Goal: Information Seeking & Learning: Learn about a topic

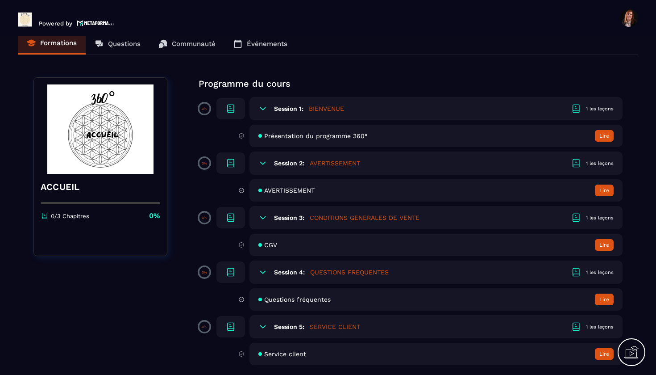
scroll to position [12, 0]
click at [604, 189] on button "Lire" at bounding box center [604, 190] width 19 height 12
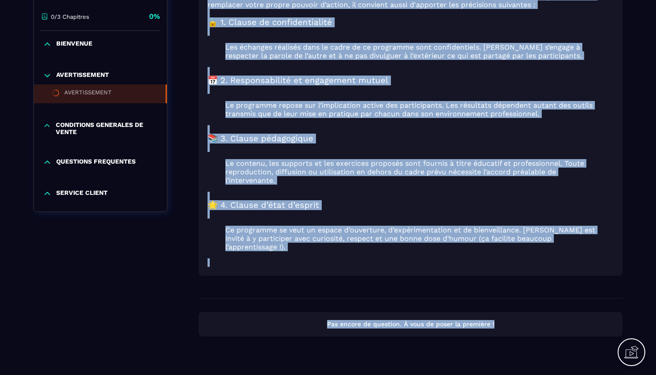
scroll to position [225, 0]
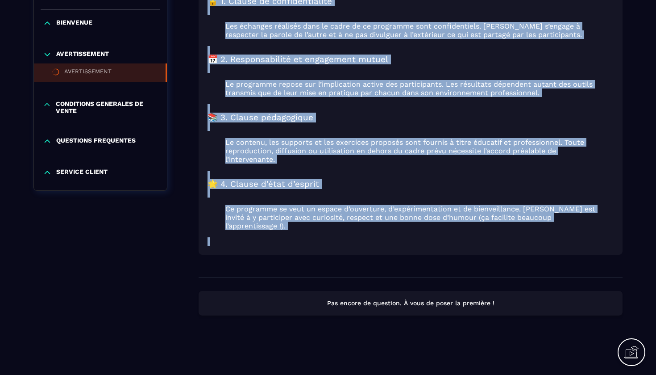
drag, startPoint x: 208, startPoint y: 106, endPoint x: 294, endPoint y: 254, distance: 171.2
click at [294, 254] on div "Le programme 360° a pour vocation d’apporter des outils pratiques, des méthodes…" at bounding box center [411, 75] width 424 height 404
copy div "Lo ipsumdolo 577° s amet consecte a’elitsedd eiu tempor incididun, utl etdolore…"
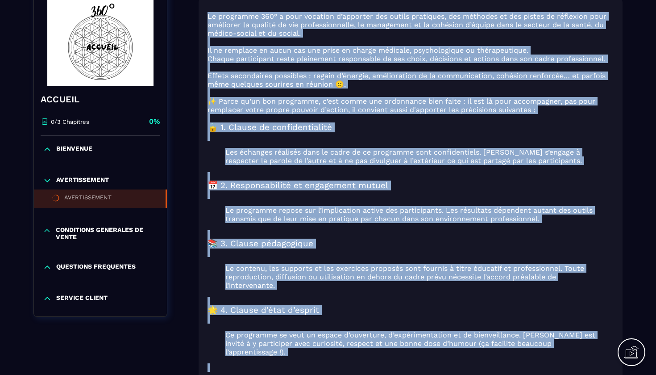
scroll to position [85, 0]
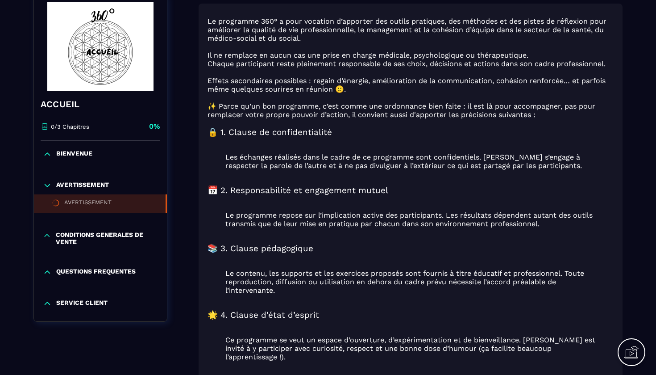
click at [74, 157] on p "BIENVENUE" at bounding box center [74, 154] width 36 height 9
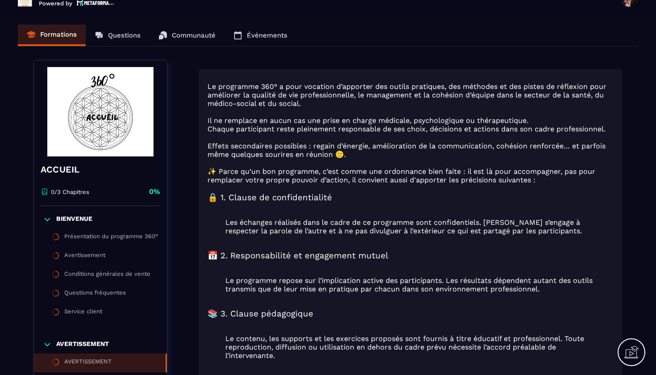
scroll to position [20, 0]
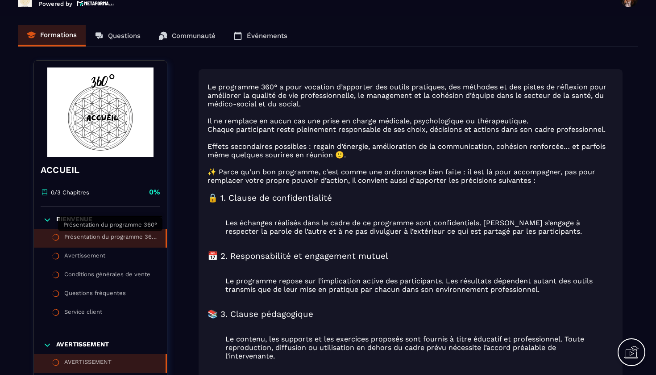
click at [86, 235] on div "Présentation du programme 360°" at bounding box center [110, 238] width 92 height 10
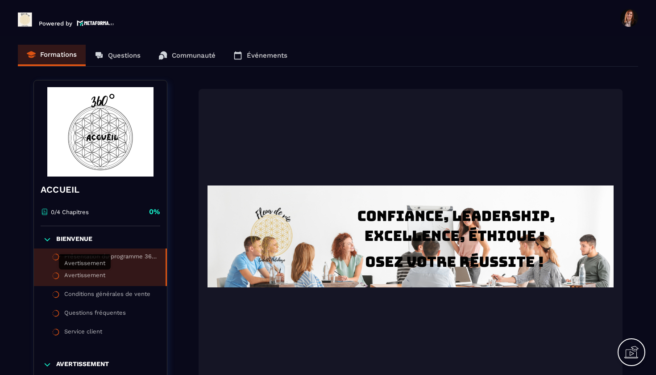
click at [83, 277] on div "Avertissement" at bounding box center [84, 276] width 41 height 10
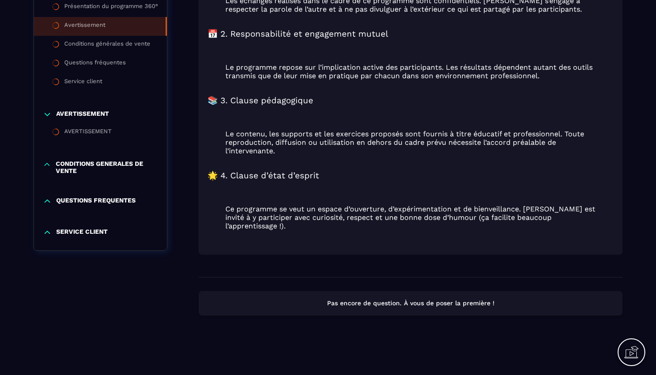
scroll to position [258, 0]
click at [73, 160] on p "CONDITIONS GENERALES DE VENTE" at bounding box center [107, 167] width 102 height 14
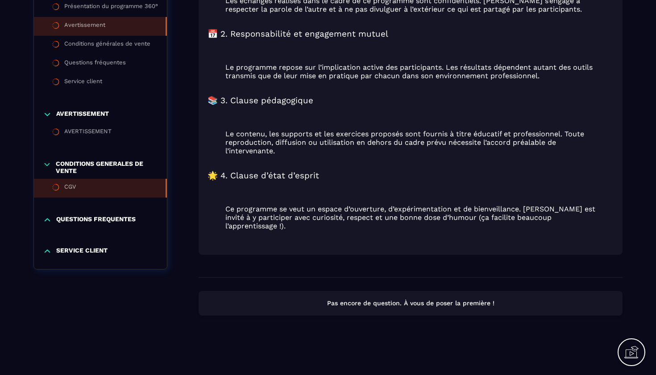
click at [67, 179] on li "CGV" at bounding box center [100, 188] width 133 height 19
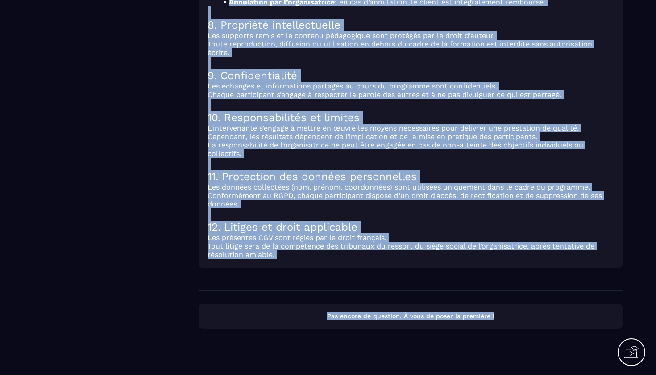
scroll to position [564, 0]
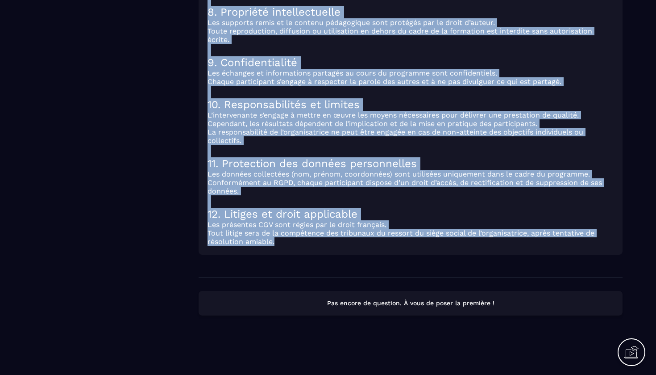
drag, startPoint x: 210, startPoint y: 110, endPoint x: 299, endPoint y: 264, distance: 177.6
copy div "Loremipsum Dolorsita co Adipi – Elitseddo 179° 3. Eiusm Tem incididun Utlaboree…"
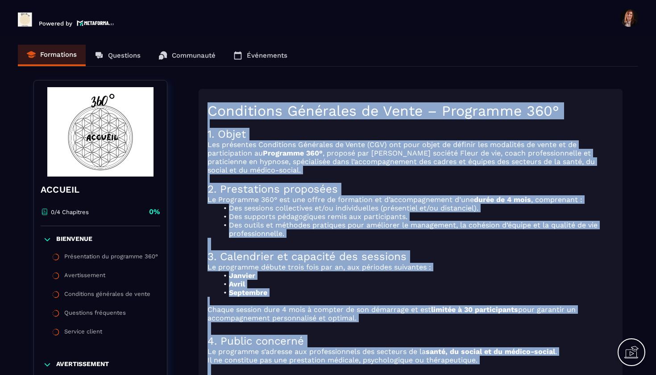
scroll to position [0, 0]
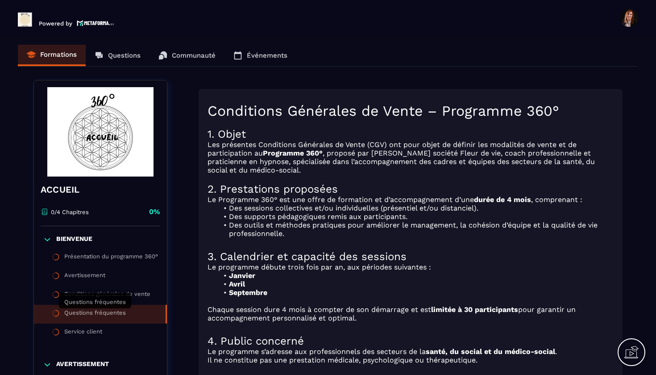
click at [100, 314] on div "Questions fréquentes" at bounding box center [95, 314] width 62 height 10
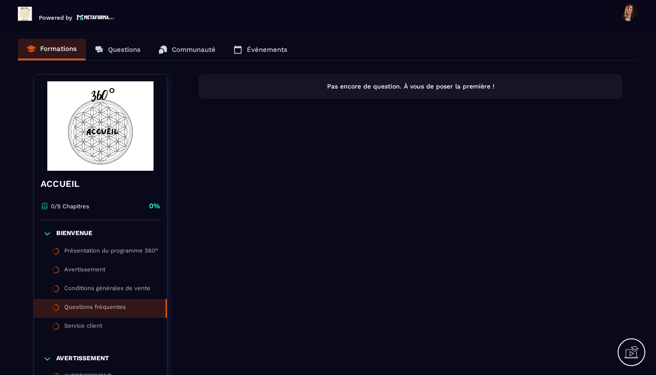
scroll to position [5, 0]
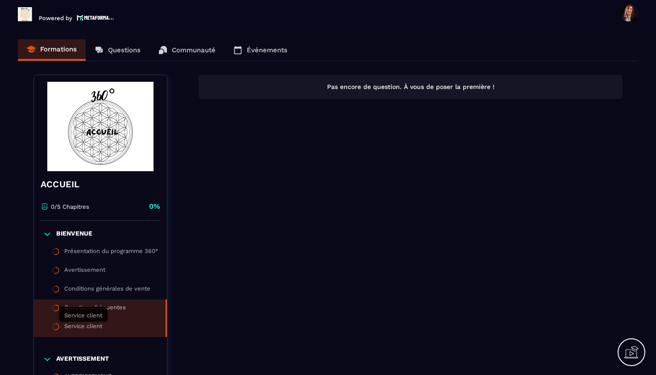
click at [79, 323] on div "Service client" at bounding box center [83, 327] width 38 height 10
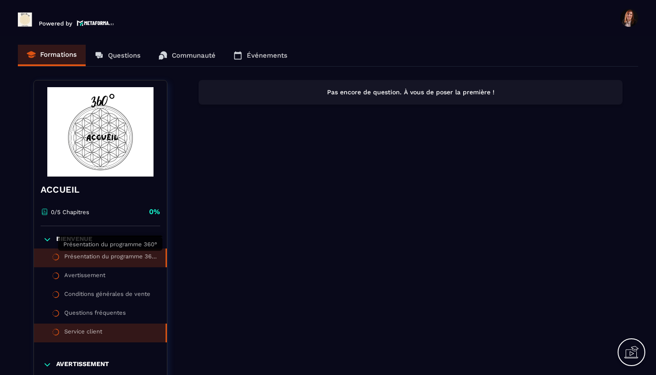
click at [84, 257] on div "Présentation du programme 360°" at bounding box center [110, 258] width 92 height 10
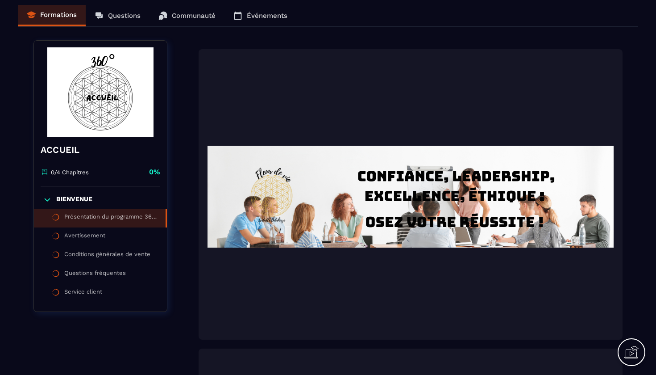
scroll to position [21, 0]
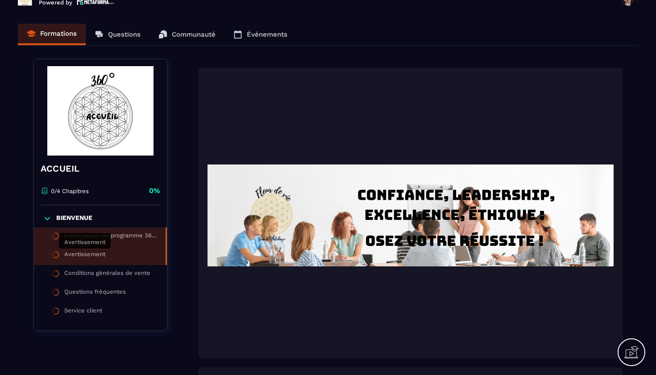
click at [86, 254] on div "Avertissement" at bounding box center [84, 255] width 41 height 10
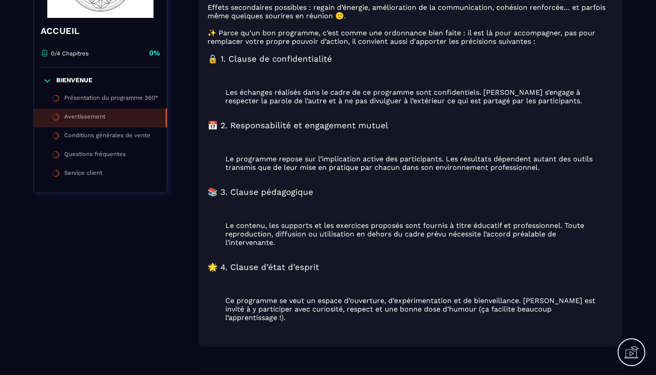
scroll to position [161, 0]
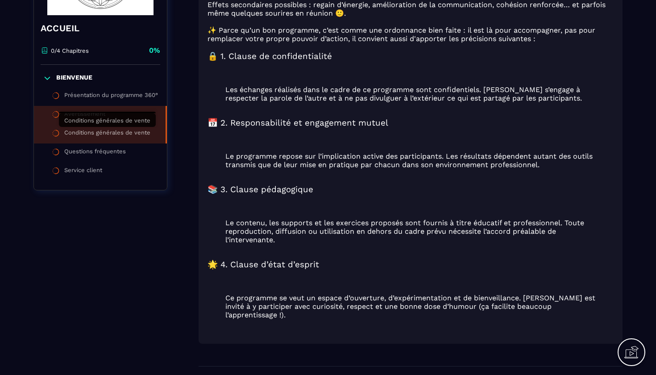
click at [122, 131] on div "Conditions générales de vente" at bounding box center [107, 134] width 86 height 10
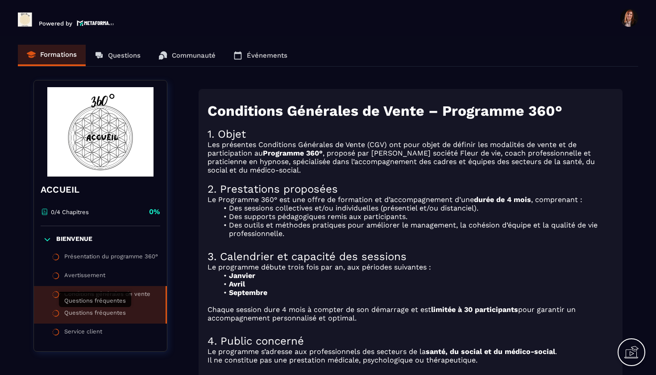
click at [92, 310] on div "Questions fréquentes" at bounding box center [95, 314] width 62 height 10
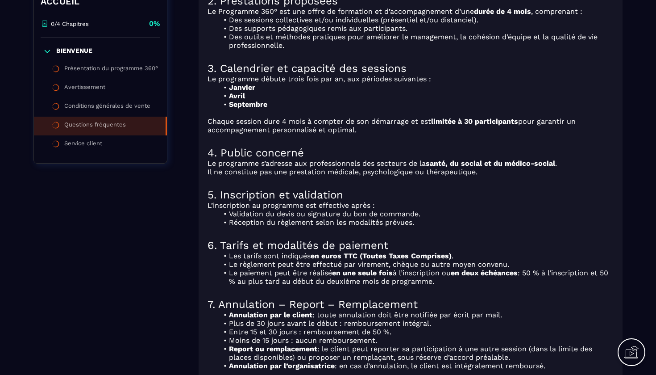
scroll to position [186, 0]
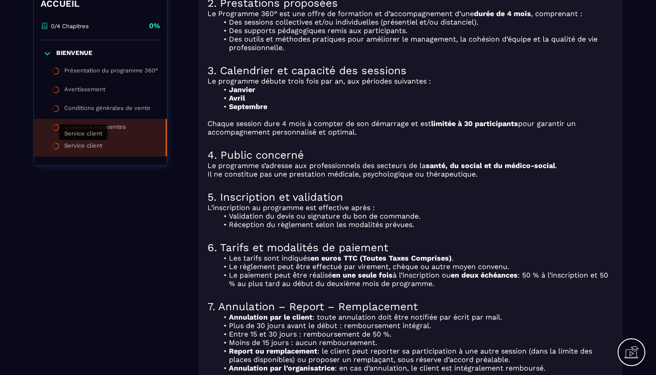
click at [87, 144] on div "Service client" at bounding box center [83, 147] width 38 height 10
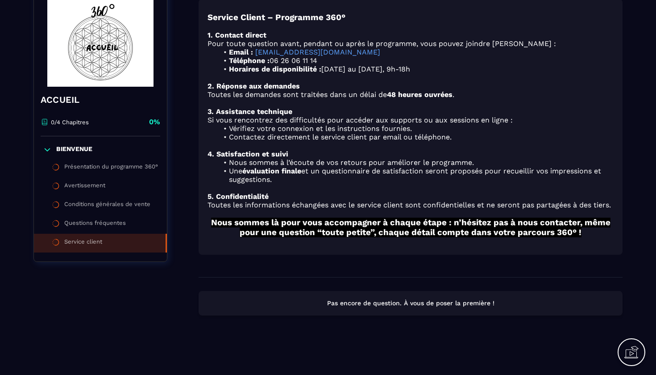
scroll to position [98, 0]
click at [86, 182] on div "Avertissement" at bounding box center [84, 187] width 41 height 10
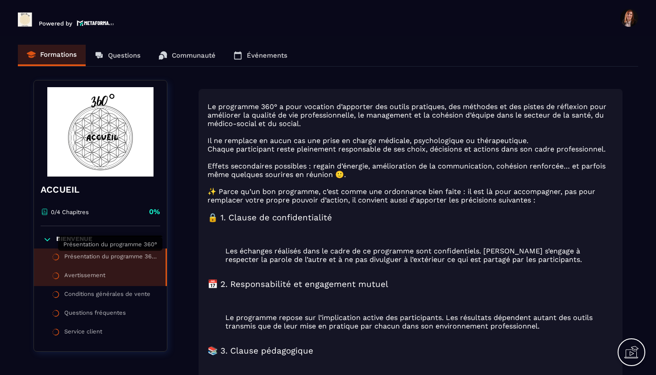
click at [79, 259] on div "Présentation du programme 360°" at bounding box center [110, 258] width 92 height 10
